Goal: Task Accomplishment & Management: Complete application form

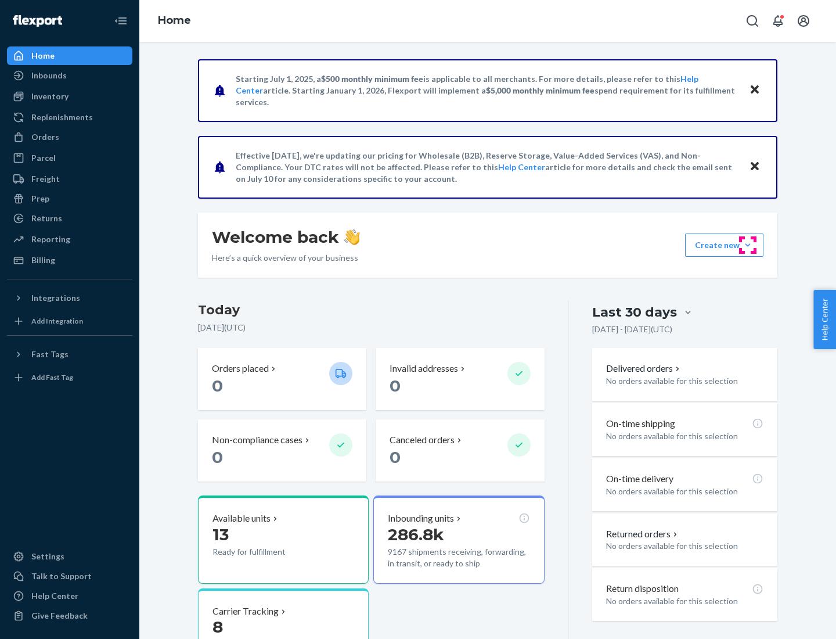
click at [748, 245] on button "Create new Create new inbound Create new order Create new product" at bounding box center [724, 244] width 78 height 23
click at [70, 75] on div "Inbounds" at bounding box center [69, 75] width 123 height 16
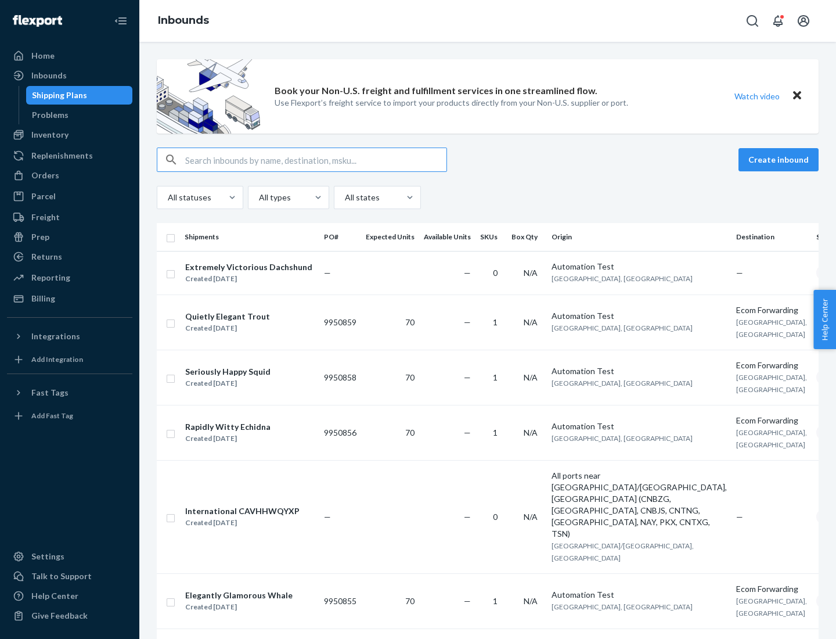
click at [780, 160] on button "Create inbound" at bounding box center [779, 159] width 80 height 23
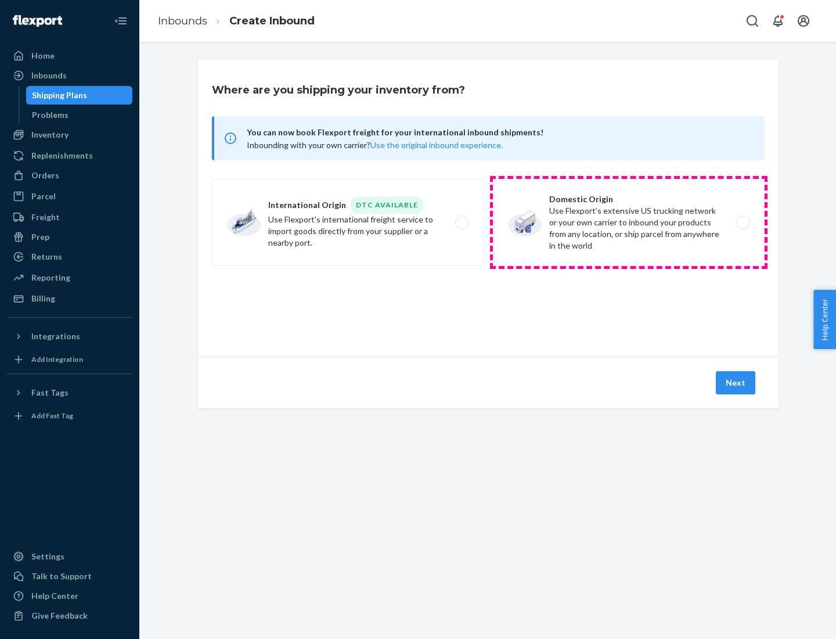
click at [629, 222] on label "Domestic Origin Use Flexport’s extensive US trucking network or your own carrie…" at bounding box center [629, 222] width 272 height 87
click at [743, 222] on input "Domestic Origin Use Flexport’s extensive US trucking network or your own carrie…" at bounding box center [747, 223] width 8 height 8
radio input "true"
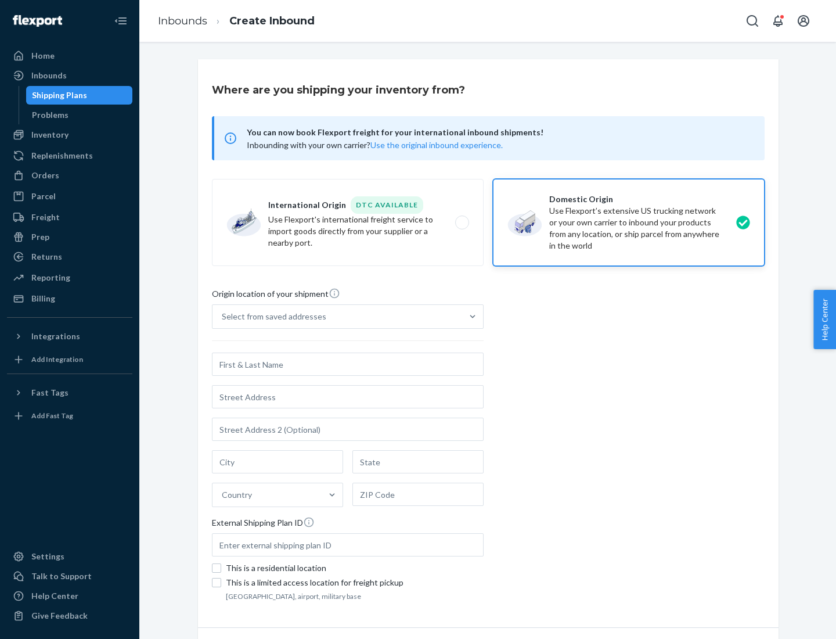
click at [337, 316] on div "Select from saved addresses" at bounding box center [338, 316] width 250 height 23
click at [223, 316] on input "Select from saved addresses" at bounding box center [222, 317] width 1 height 12
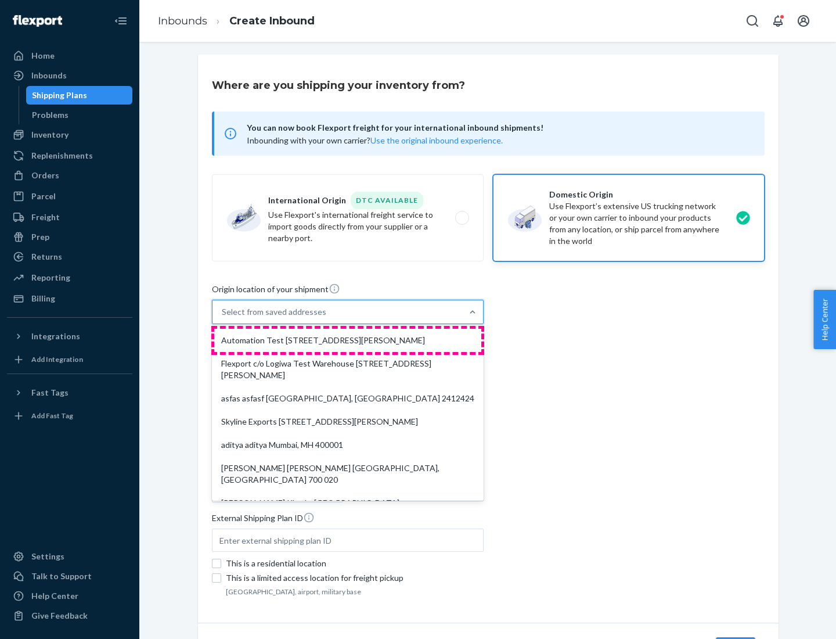
click at [348, 340] on div "Automation Test [STREET_ADDRESS][PERSON_NAME]" at bounding box center [347, 340] width 267 height 23
click at [223, 318] on input "option Automation Test [STREET_ADDRESS][PERSON_NAME]. 9 results available. Use …" at bounding box center [222, 312] width 1 height 12
type input "Automation Test"
type input "9th Floor"
type input "[GEOGRAPHIC_DATA]"
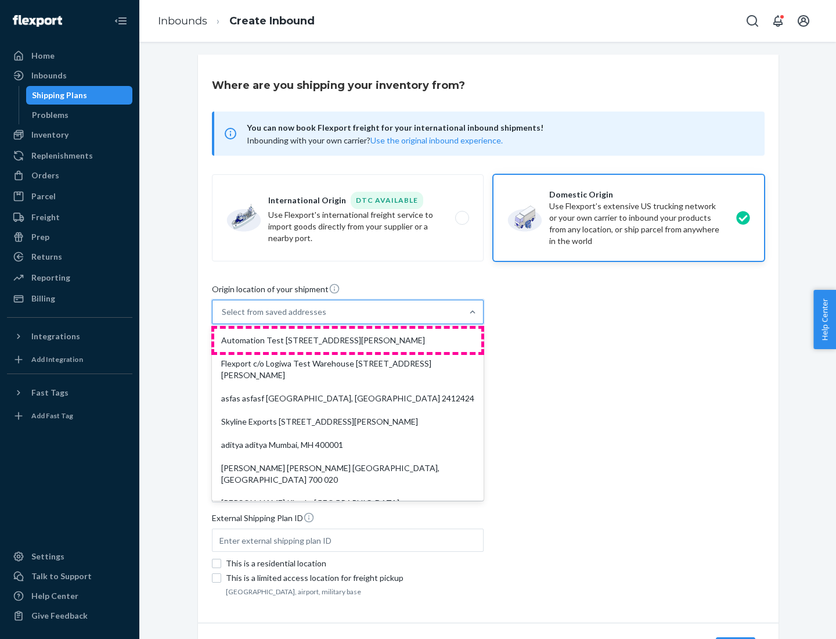
type input "CA"
type input "94104"
type input "[STREET_ADDRESS][PERSON_NAME]"
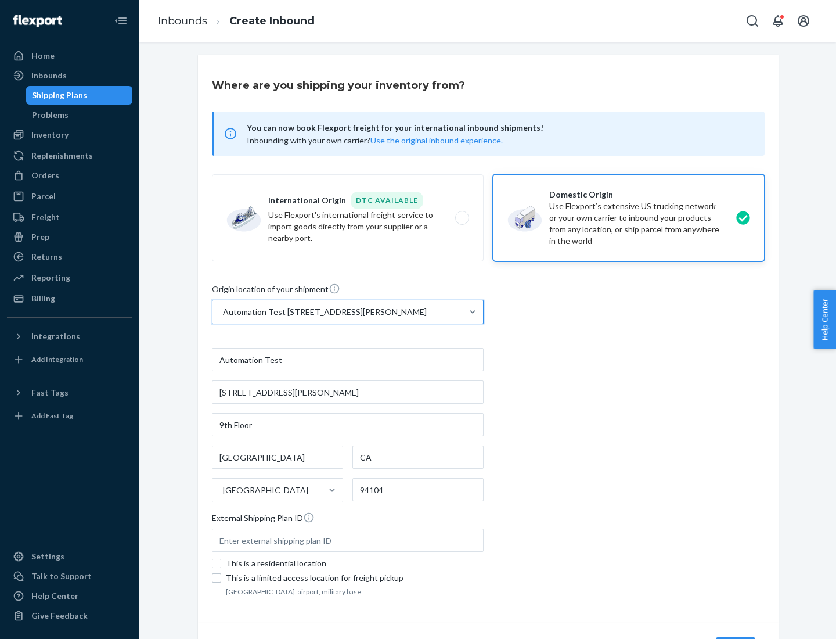
scroll to position [68, 0]
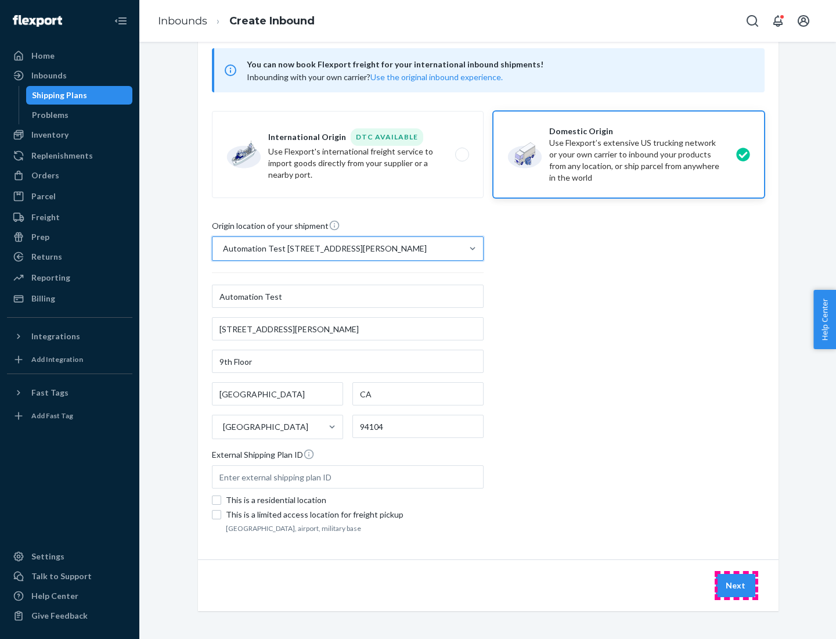
click at [736, 585] on button "Next" at bounding box center [735, 585] width 39 height 23
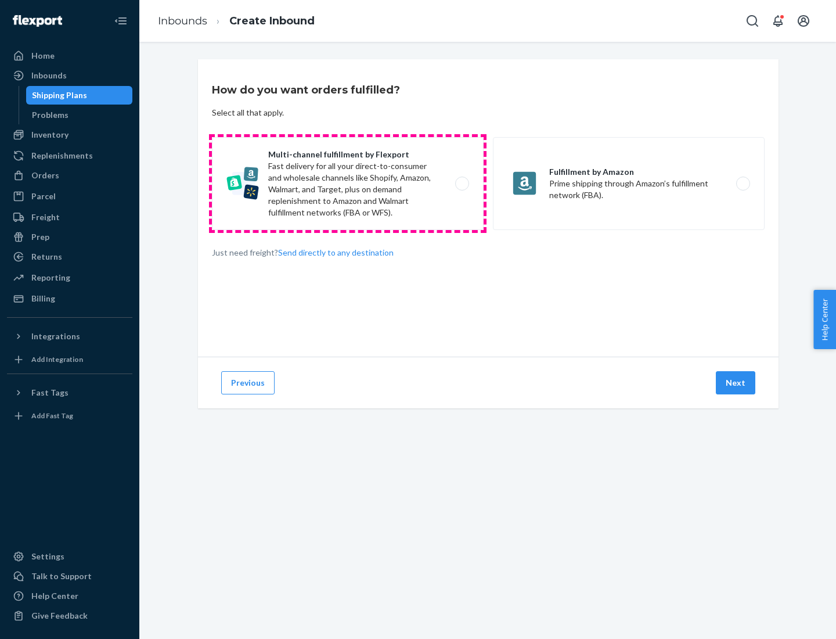
click at [348, 183] on label "Multi-channel fulfillment by Flexport Fast delivery for all your direct-to-cons…" at bounding box center [348, 183] width 272 height 93
click at [462, 183] on input "Multi-channel fulfillment by Flexport Fast delivery for all your direct-to-cons…" at bounding box center [466, 184] width 8 height 8
radio input "true"
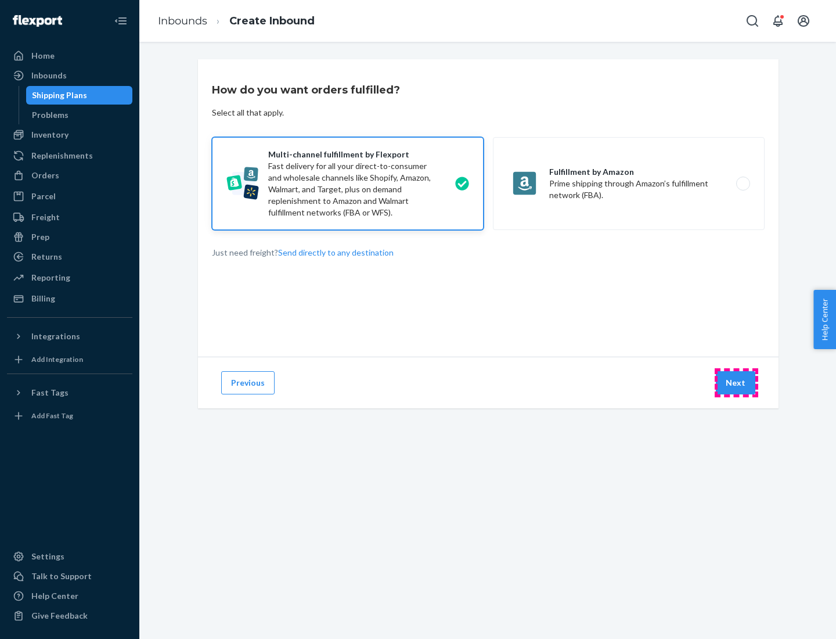
click at [736, 383] on button "Next" at bounding box center [735, 382] width 39 height 23
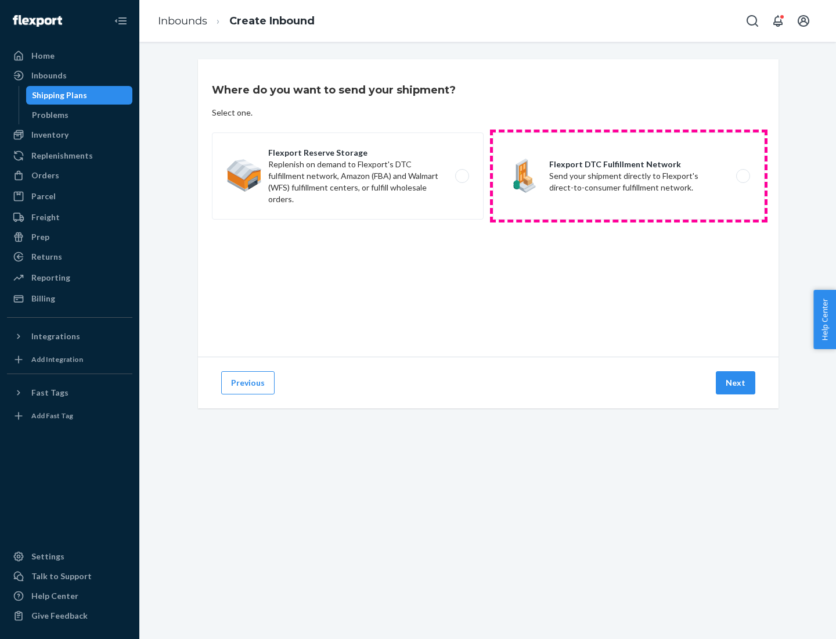
click at [629, 176] on label "Flexport DTC Fulfillment Network Send your shipment directly to Flexport's dire…" at bounding box center [629, 175] width 272 height 87
click at [743, 176] on input "Flexport DTC Fulfillment Network Send your shipment directly to Flexport's dire…" at bounding box center [747, 176] width 8 height 8
radio input "true"
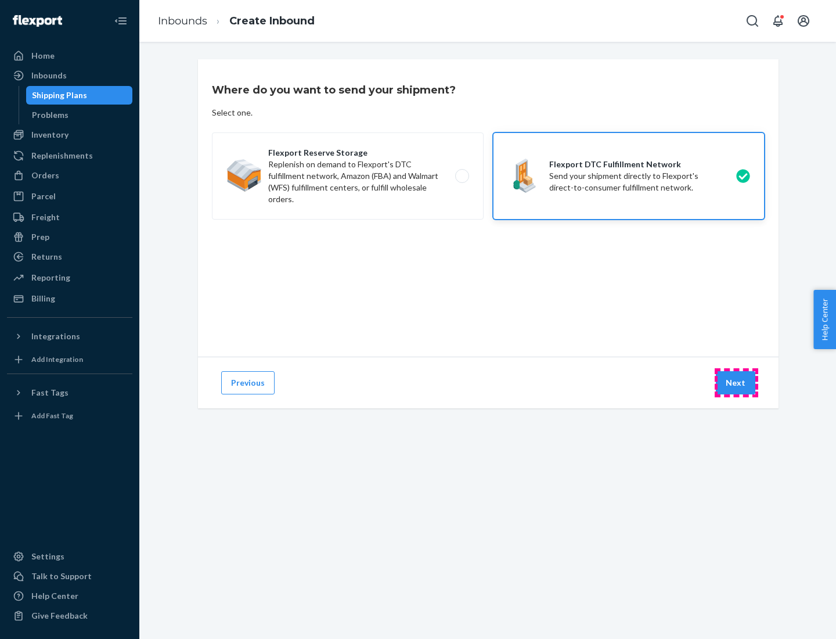
click at [736, 383] on button "Next" at bounding box center [735, 382] width 39 height 23
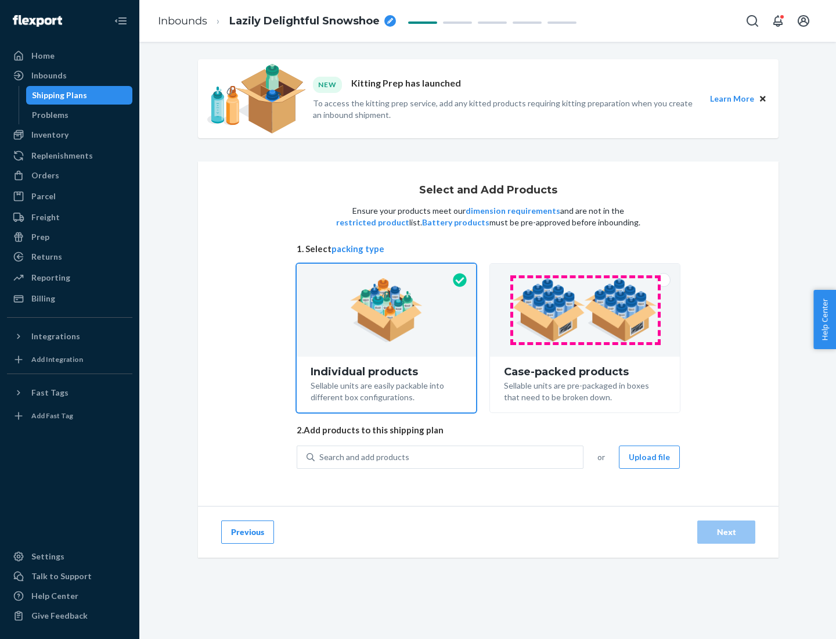
click at [585, 310] on img at bounding box center [585, 310] width 145 height 64
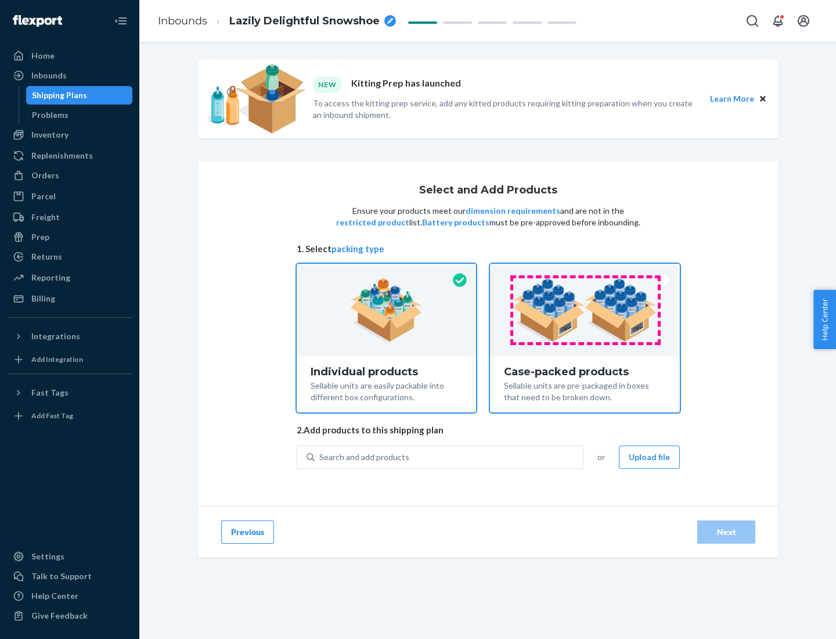
click at [585, 271] on input "Case-packed products Sellable units are pre-packaged in boxes that need to be b…" at bounding box center [585, 268] width 8 height 8
radio input "true"
radio input "false"
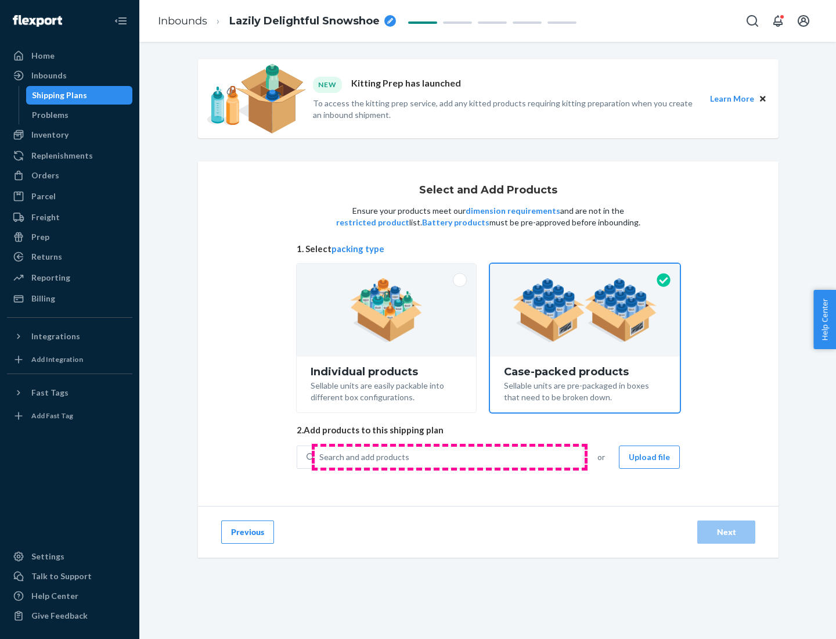
click at [449, 456] on div "Search and add products" at bounding box center [449, 457] width 268 height 21
click at [321, 456] on input "Search and add products" at bounding box center [319, 457] width 1 height 12
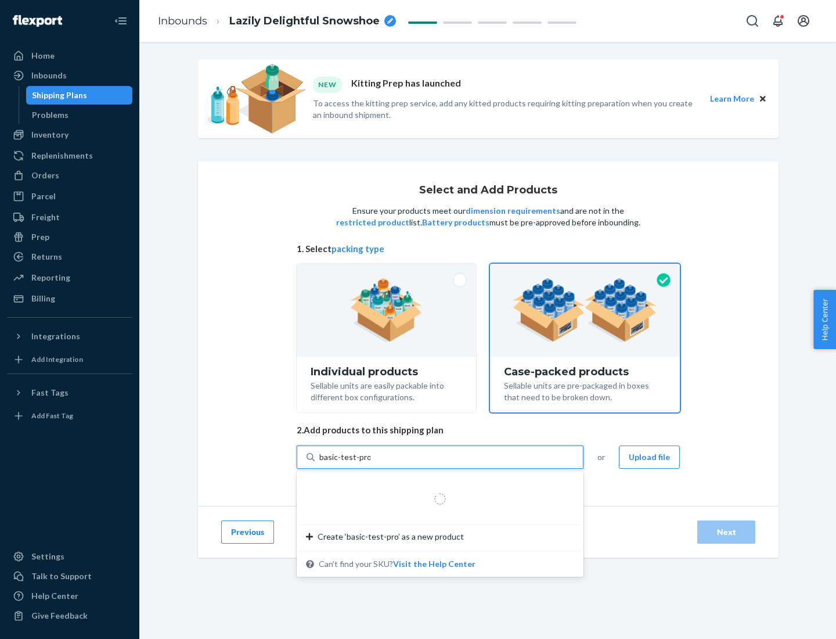
type input "basic-test-product-1"
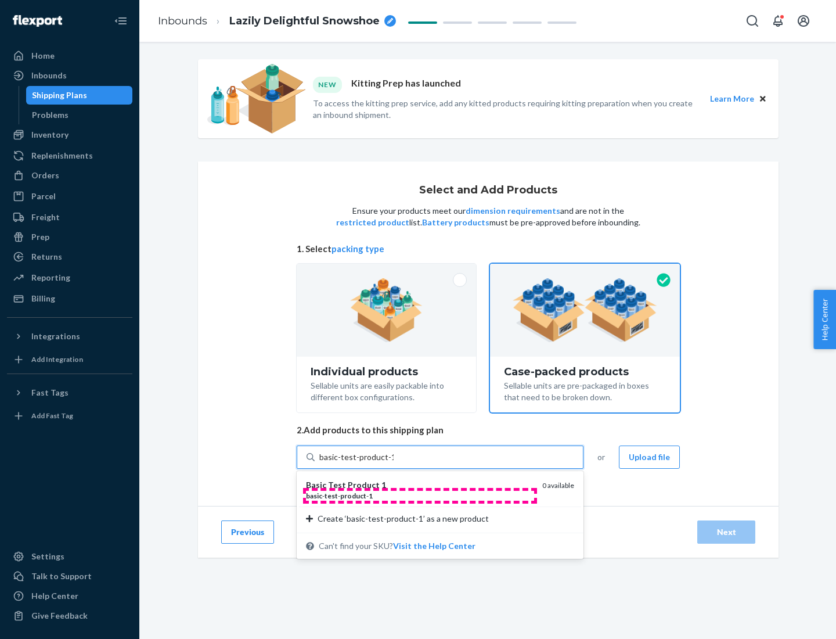
click at [420, 495] on div "basic - test - product - 1" at bounding box center [419, 496] width 227 height 10
click at [394, 463] on input "basic-test-product-1" at bounding box center [356, 457] width 74 height 12
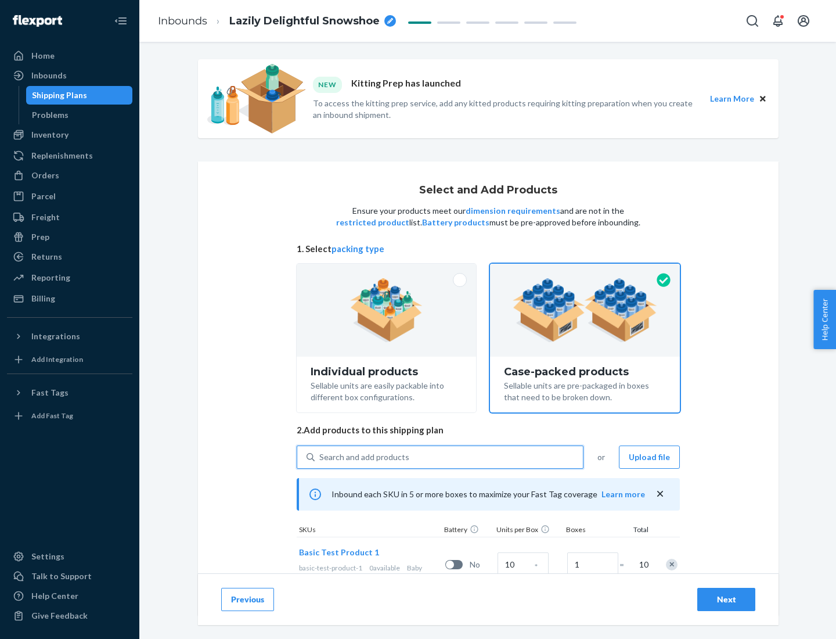
scroll to position [42, 0]
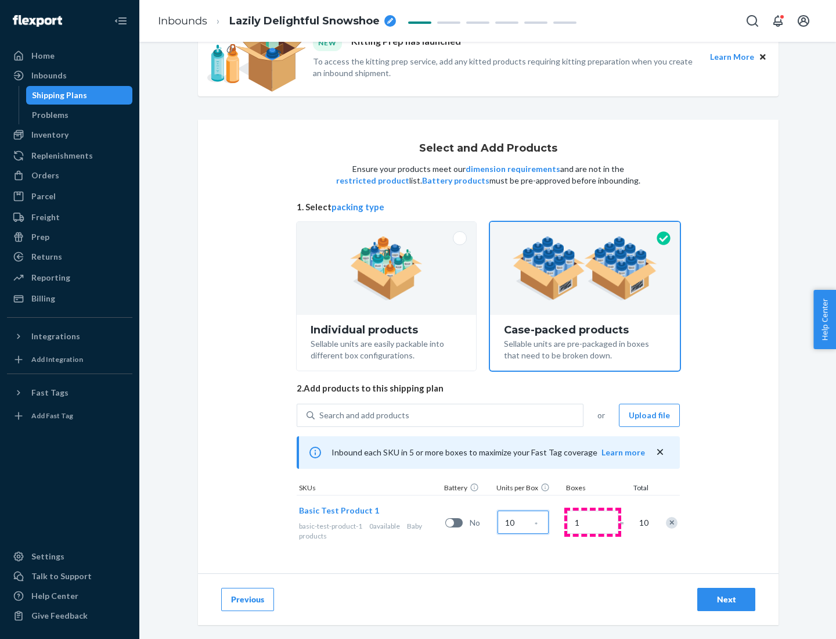
type input "10"
type input "7"
click at [726, 599] on div "Next" at bounding box center [726, 599] width 38 height 12
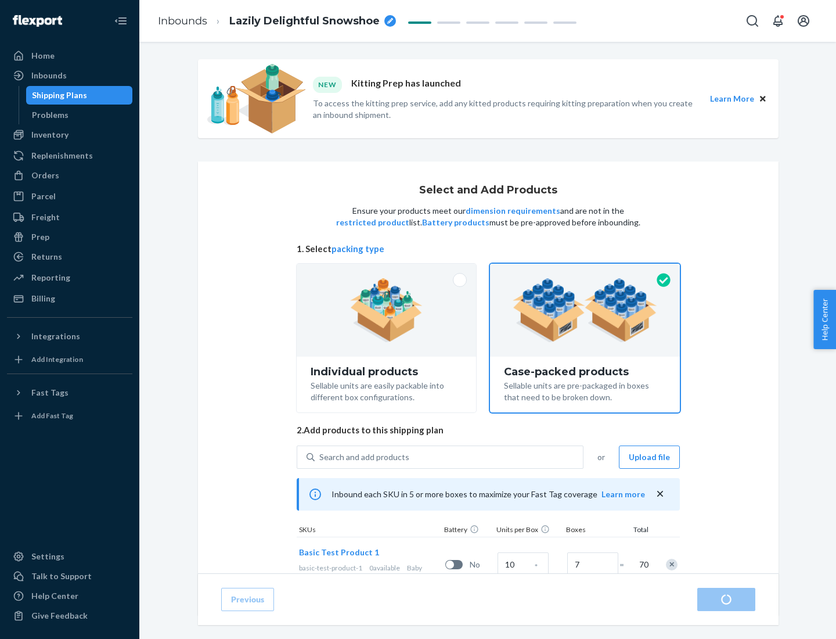
radio input "true"
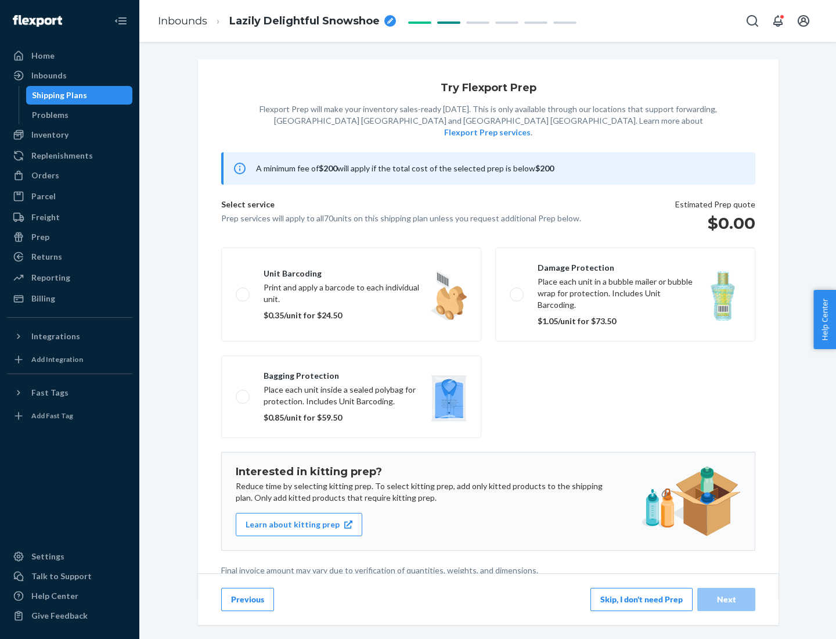
scroll to position [3, 0]
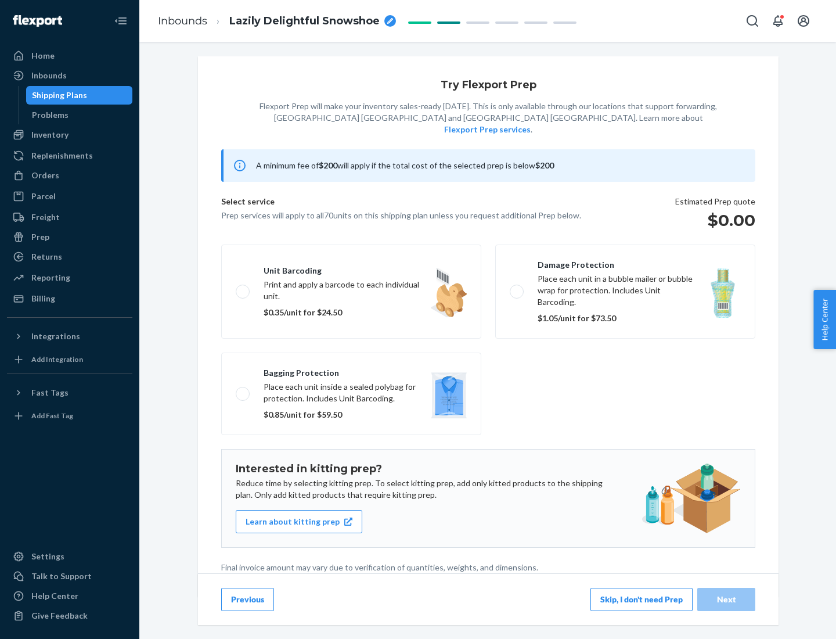
click at [642, 599] on button "Skip, I don't need Prep" at bounding box center [642, 599] width 102 height 23
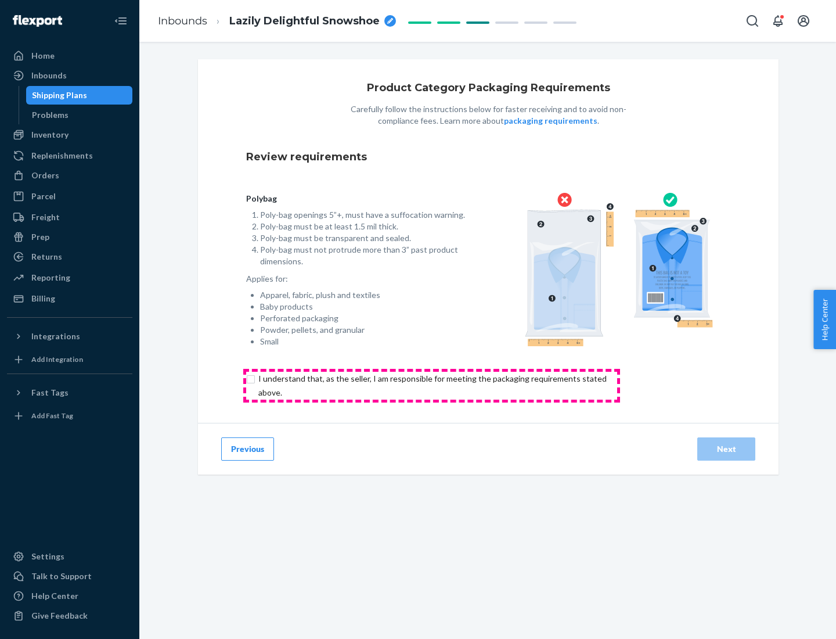
click at [431, 385] on input "checkbox" at bounding box center [439, 386] width 386 height 28
checkbox input "true"
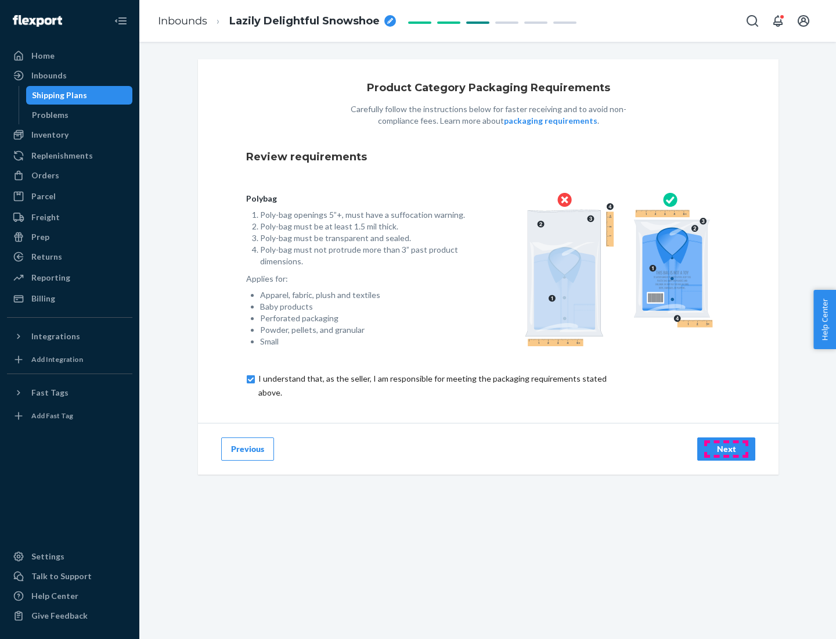
click at [726, 448] on div "Next" at bounding box center [726, 449] width 38 height 12
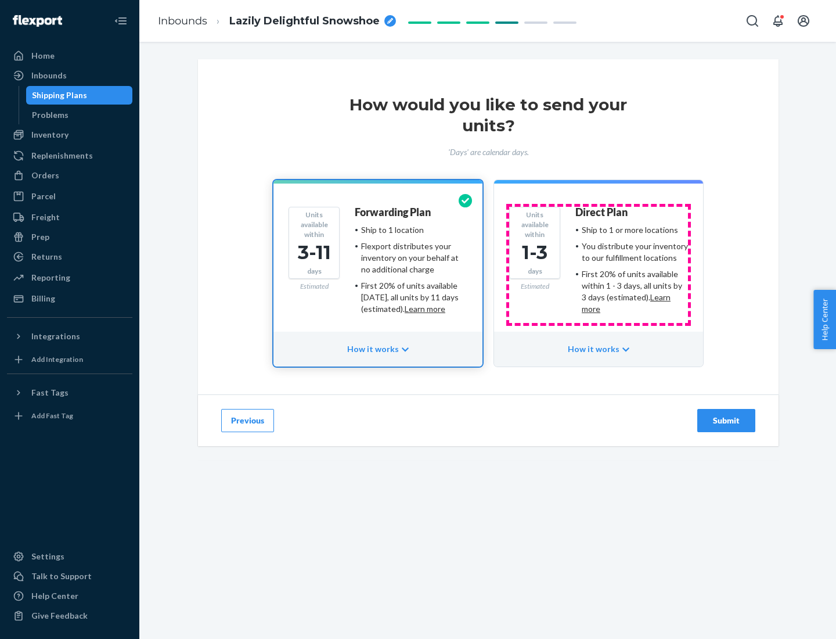
click at [599, 265] on ul "Ship to 1 or more locations You distribute your inventory to our fulfillment lo…" at bounding box center [631, 269] width 113 height 91
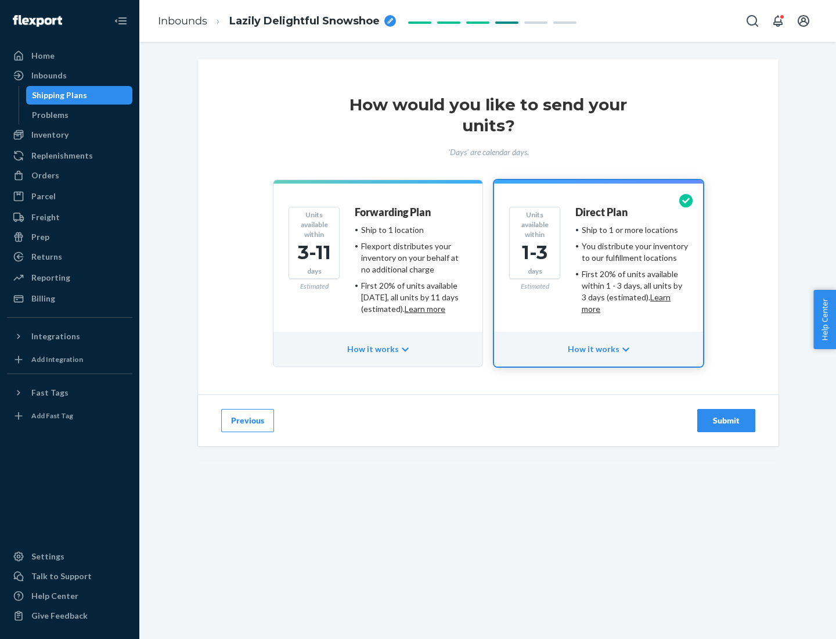
click at [726, 420] on div "Submit" at bounding box center [726, 421] width 38 height 12
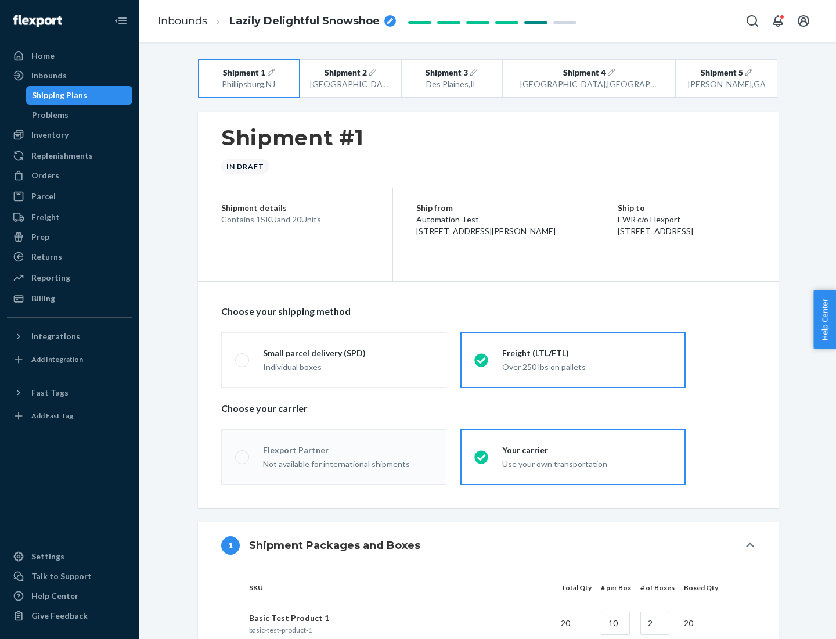
radio input "true"
radio input "false"
radio input "true"
radio input "false"
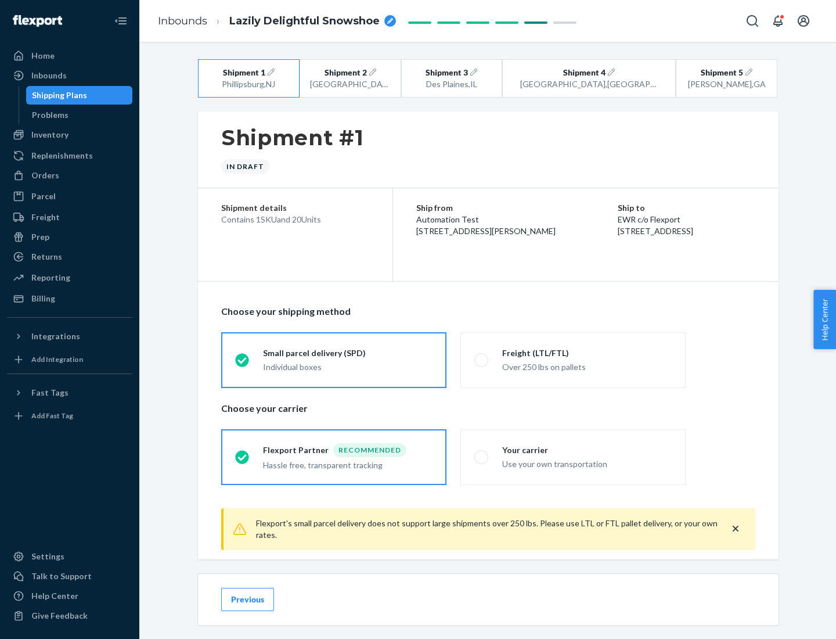
scroll to position [13, 0]
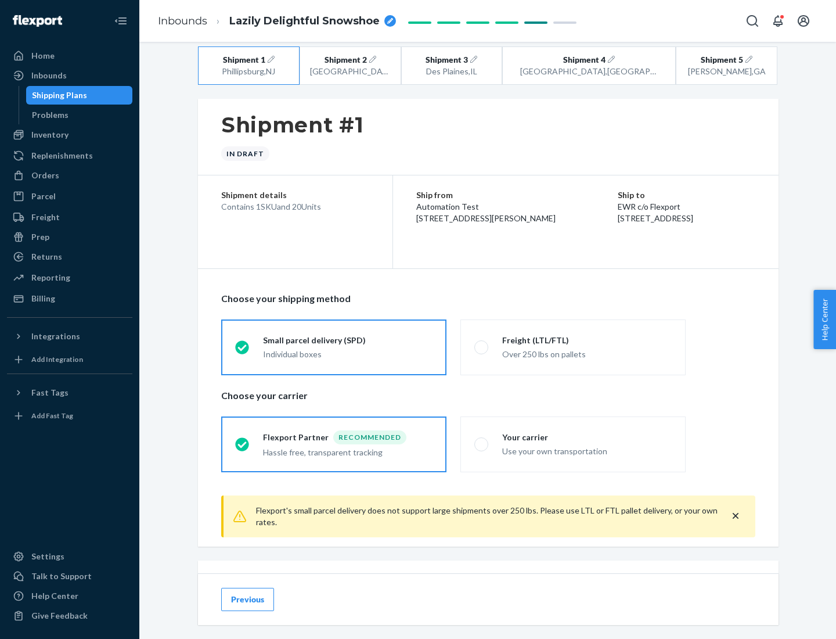
click at [587, 340] on div "Freight (LTL/FTL)" at bounding box center [587, 340] width 170 height 12
click at [482, 343] on input "Freight (LTL/FTL) Over 250 lbs on pallets" at bounding box center [478, 347] width 8 height 8
radio input "true"
radio input "false"
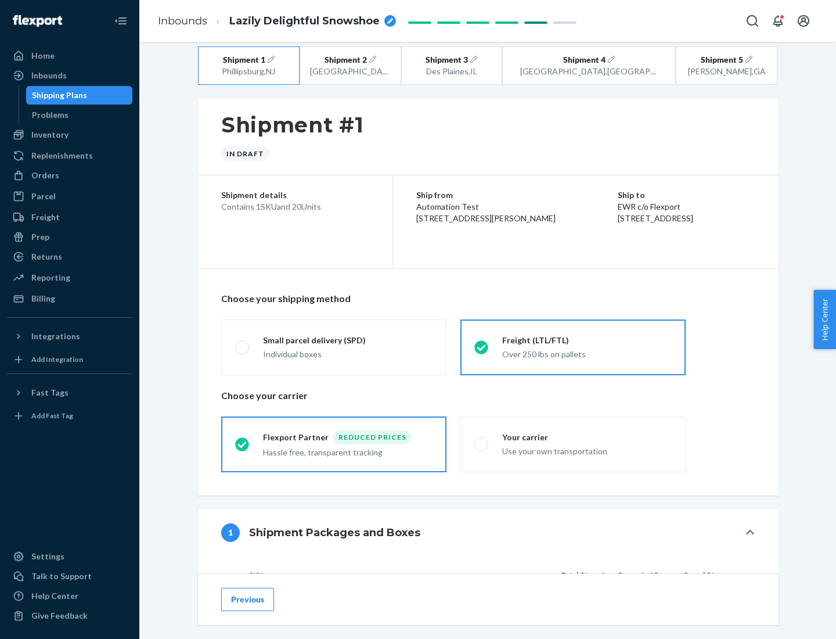
scroll to position [110, 0]
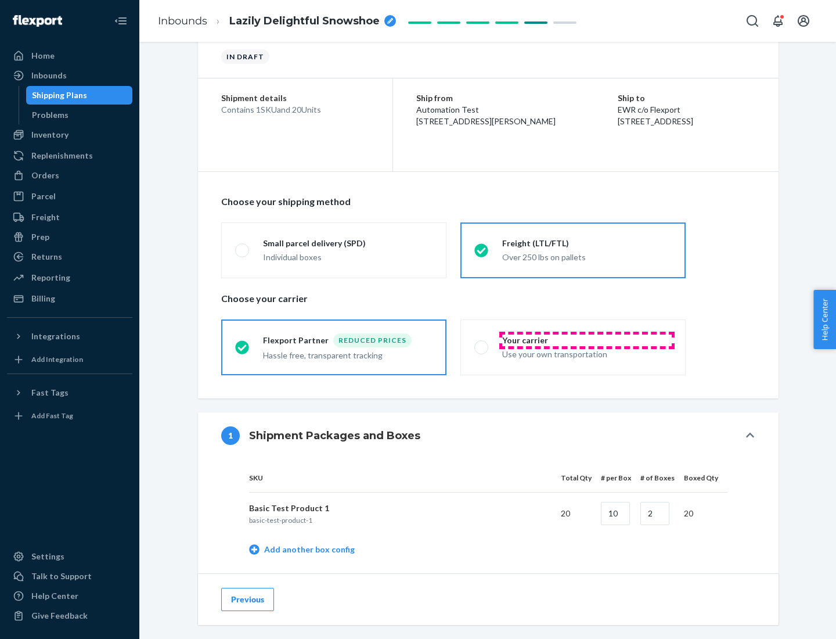
click at [587, 340] on div "Your carrier" at bounding box center [587, 340] width 170 height 12
click at [482, 343] on input "Your carrier Use your own transportation" at bounding box center [478, 347] width 8 height 8
radio input "true"
radio input "false"
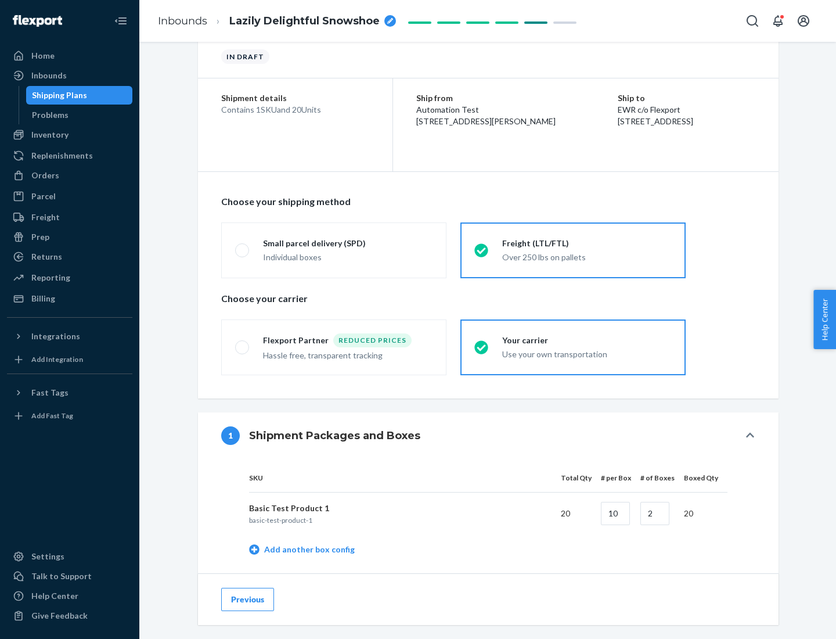
scroll to position [367, 0]
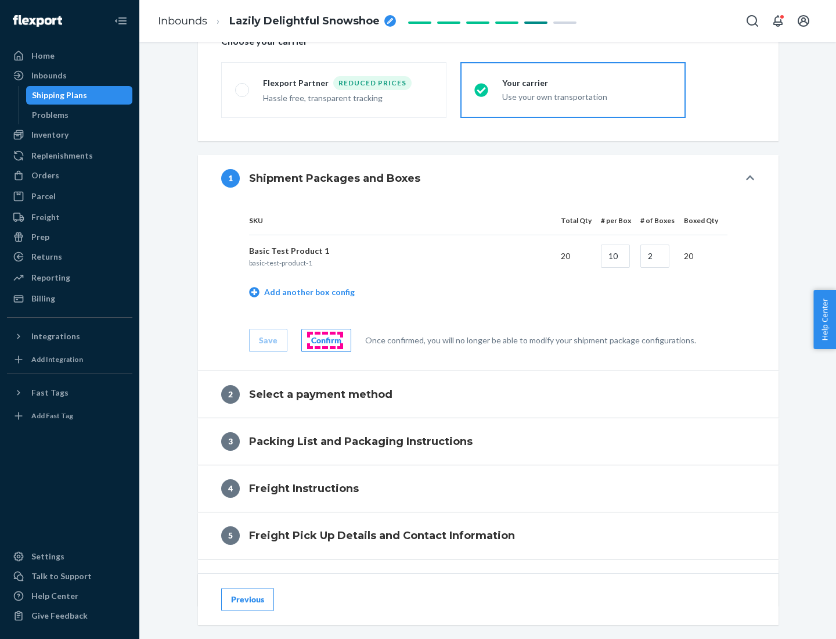
click at [325, 340] on div "Confirm" at bounding box center [326, 340] width 30 height 12
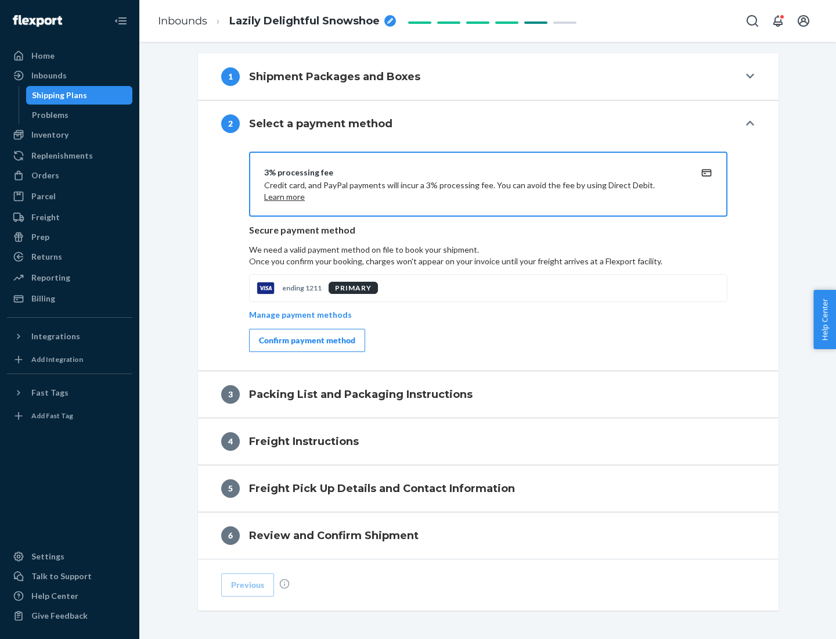
click at [306, 340] on div "Confirm payment method" at bounding box center [307, 340] width 96 height 12
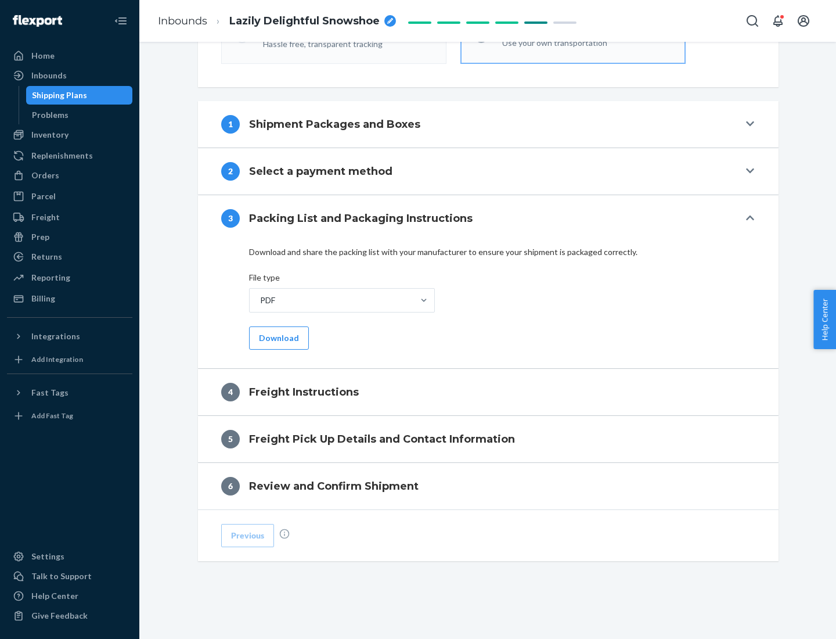
scroll to position [419, 0]
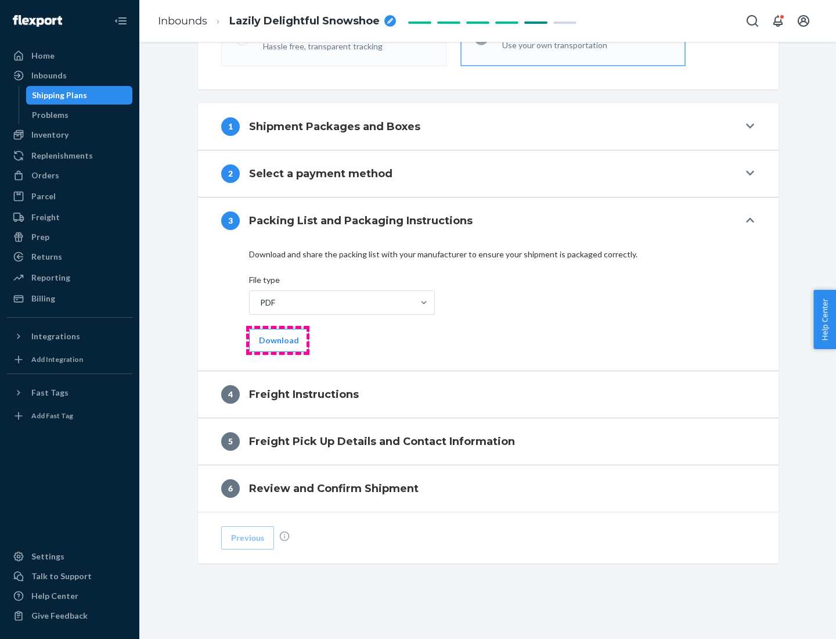
click at [278, 340] on button "Download" at bounding box center [279, 340] width 60 height 23
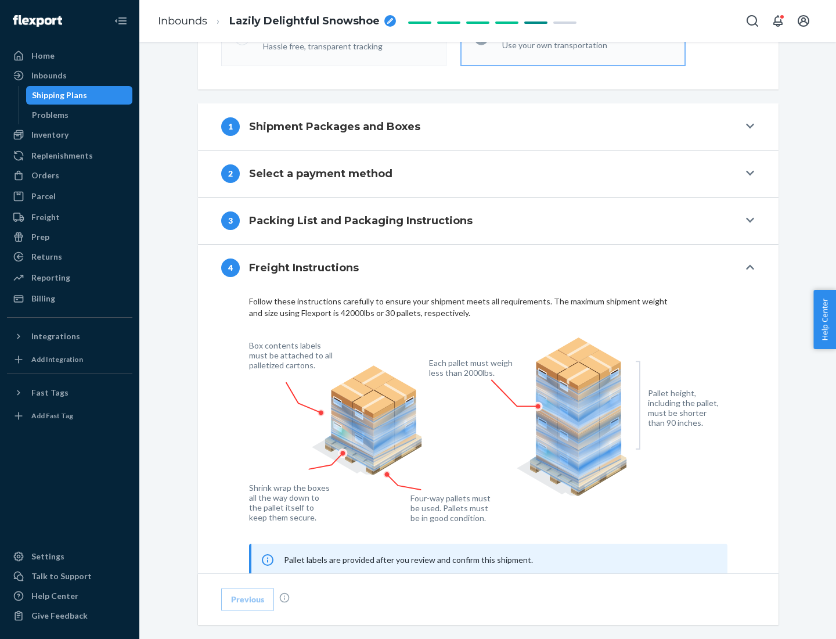
scroll to position [702, 0]
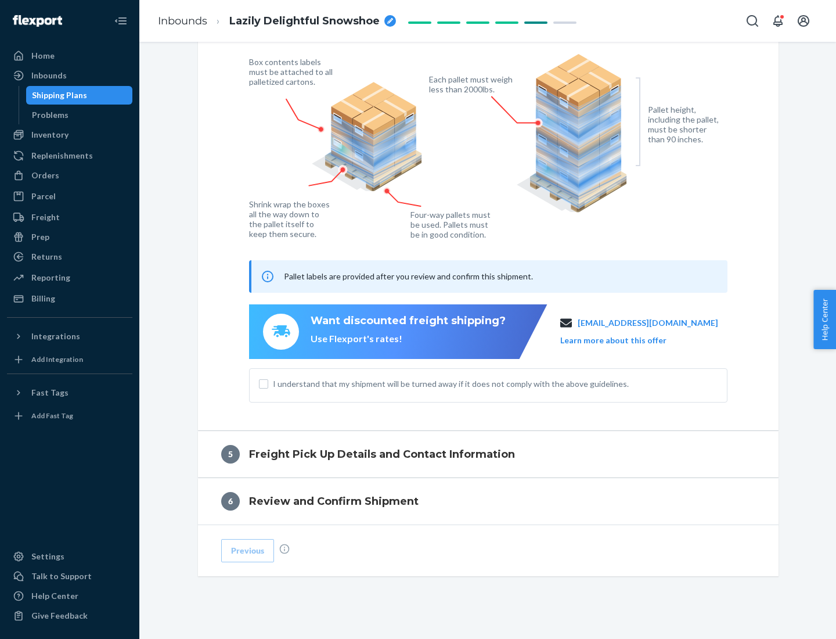
click at [628, 340] on button "Learn more about this offer" at bounding box center [613, 340] width 106 height 12
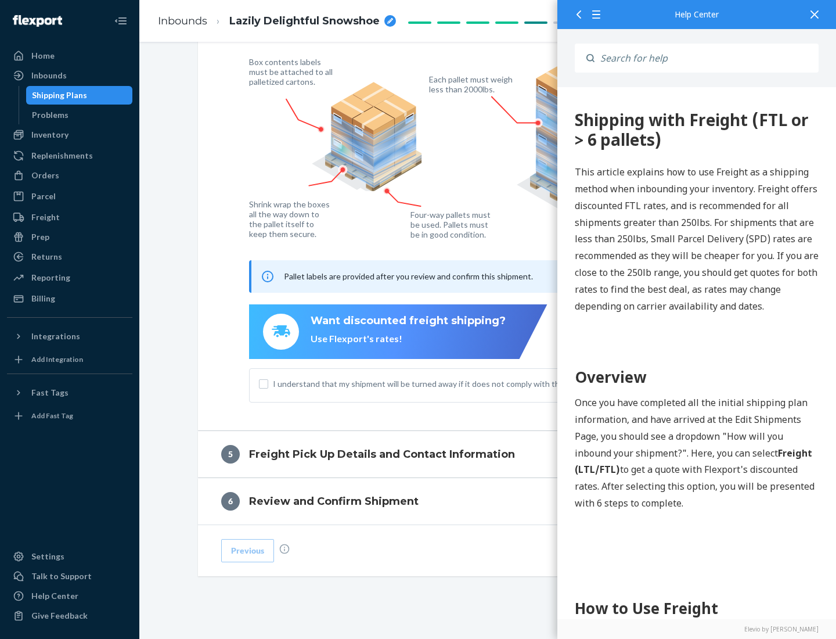
scroll to position [0, 0]
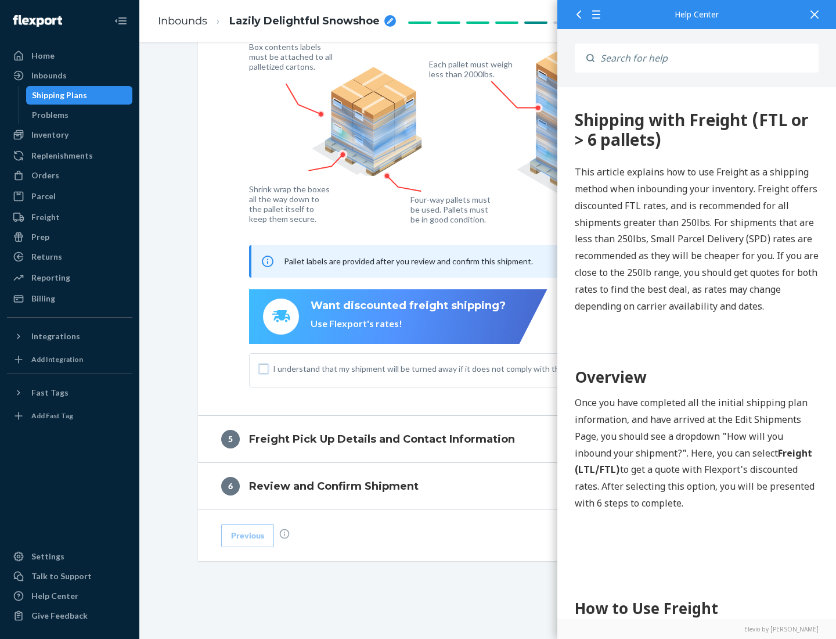
click at [264, 368] on input "I understand that my shipment will be turned away if it does not comply with th…" at bounding box center [263, 368] width 9 height 9
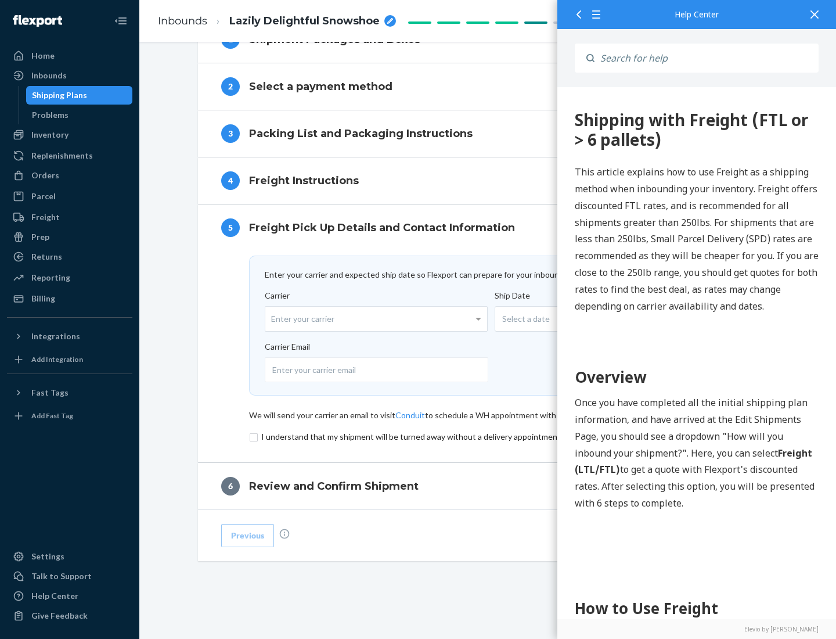
scroll to position [506, 0]
click at [488, 436] on input "checkbox" at bounding box center [488, 437] width 478 height 14
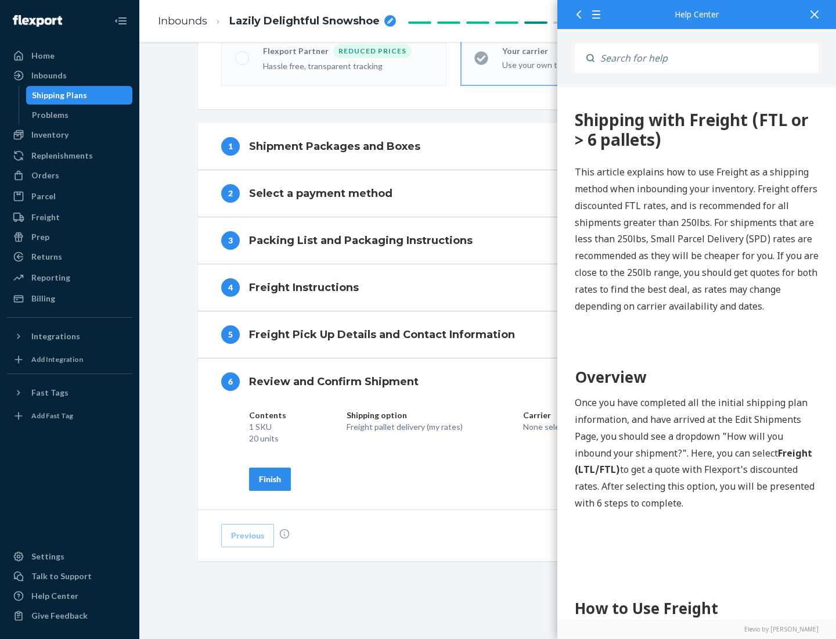
scroll to position [399, 0]
click at [270, 478] on div "Finish" at bounding box center [270, 479] width 22 height 12
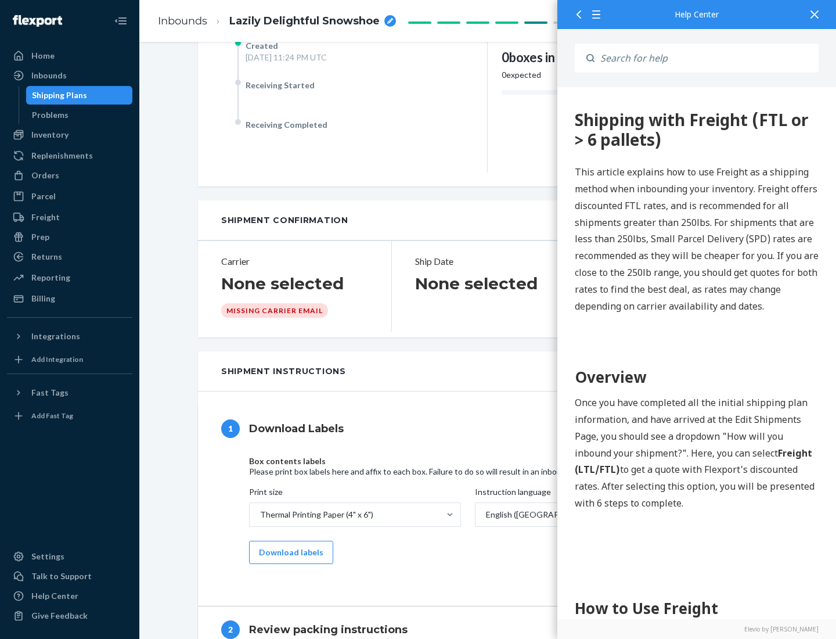
scroll to position [0, 0]
